Goal: Navigation & Orientation: Find specific page/section

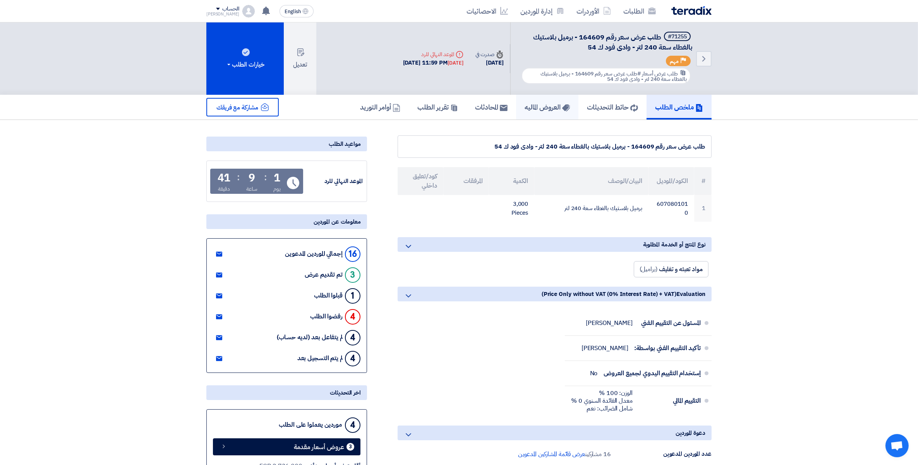
click at [541, 106] on h5 "العروض الماليه" at bounding box center [547, 107] width 45 height 9
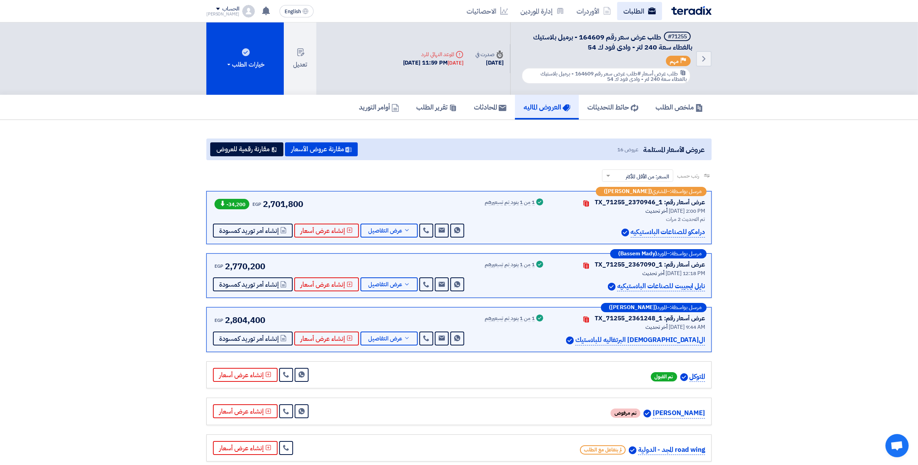
click at [633, 14] on link "الطلبات" at bounding box center [639, 11] width 45 height 18
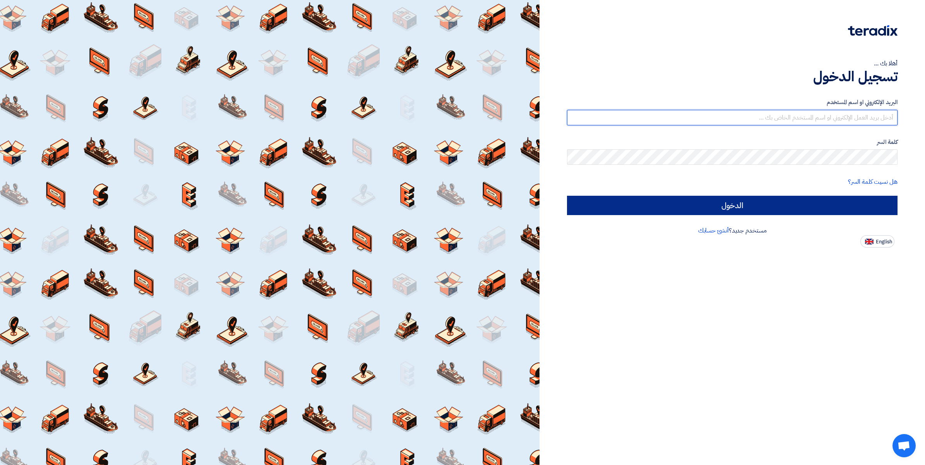
type input "[PERSON_NAME][EMAIL_ADDRESS][DOMAIN_NAME]"
click at [705, 203] on input "الدخول" at bounding box center [732, 205] width 331 height 19
